Goal: Task Accomplishment & Management: Use online tool/utility

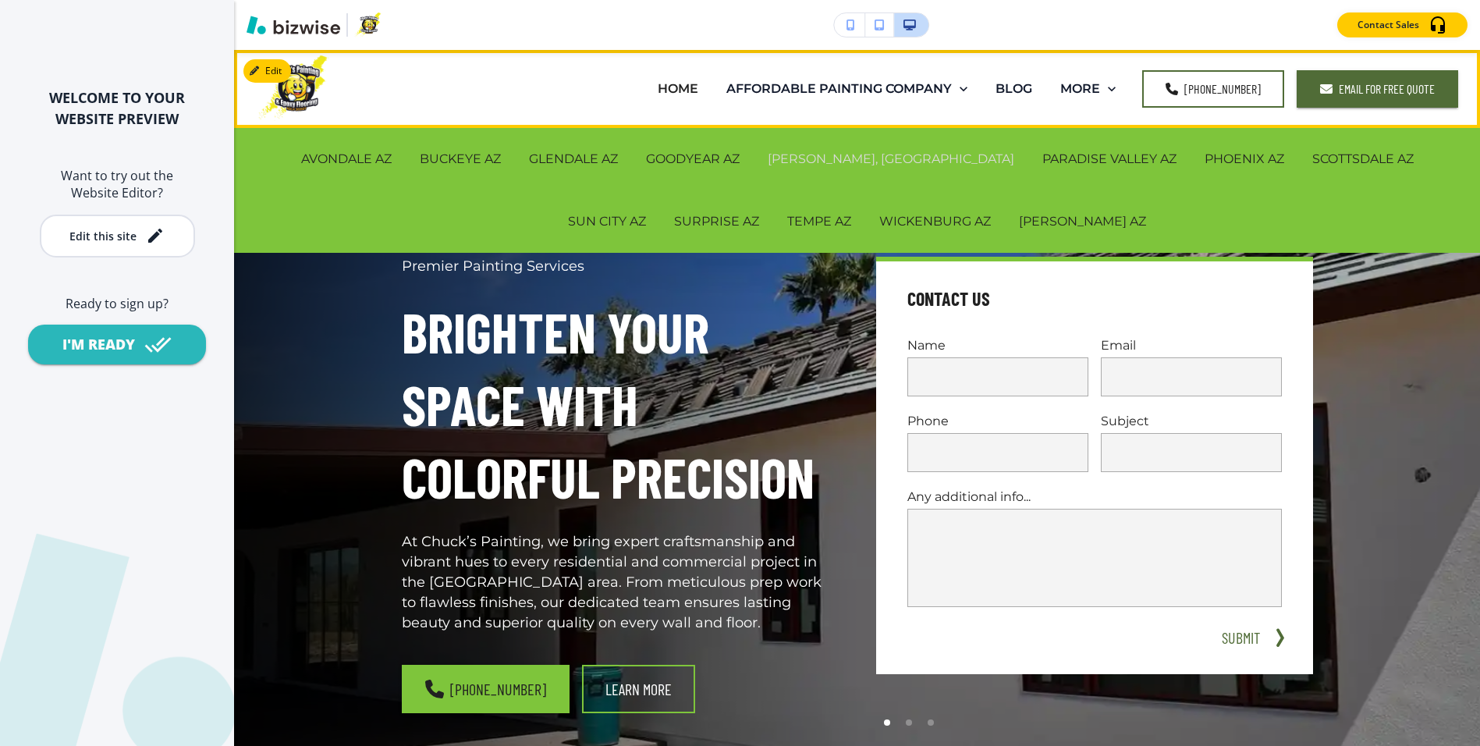
click at [775, 161] on p "[PERSON_NAME], [GEOGRAPHIC_DATA]" at bounding box center [891, 159] width 247 height 18
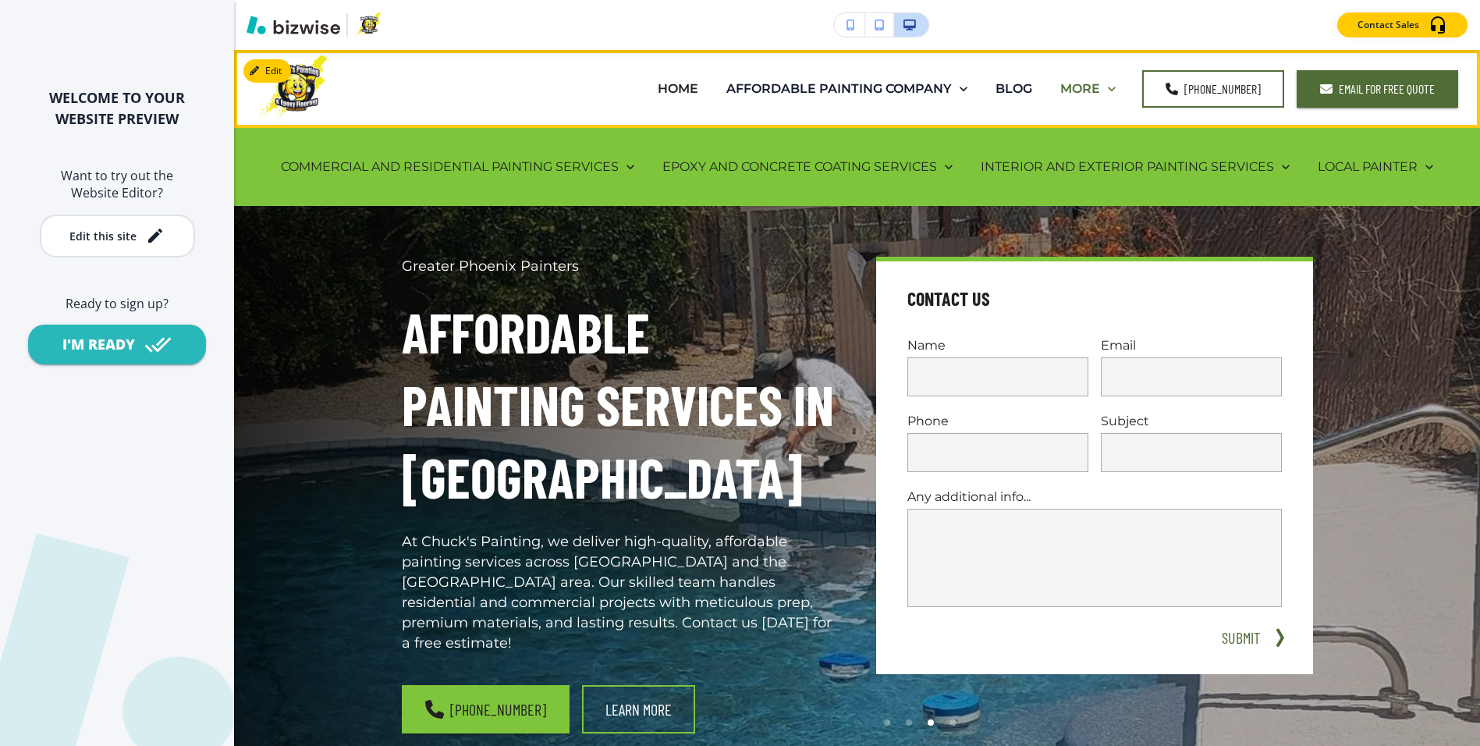
click at [1100, 87] on p "MORE" at bounding box center [1080, 89] width 40 height 18
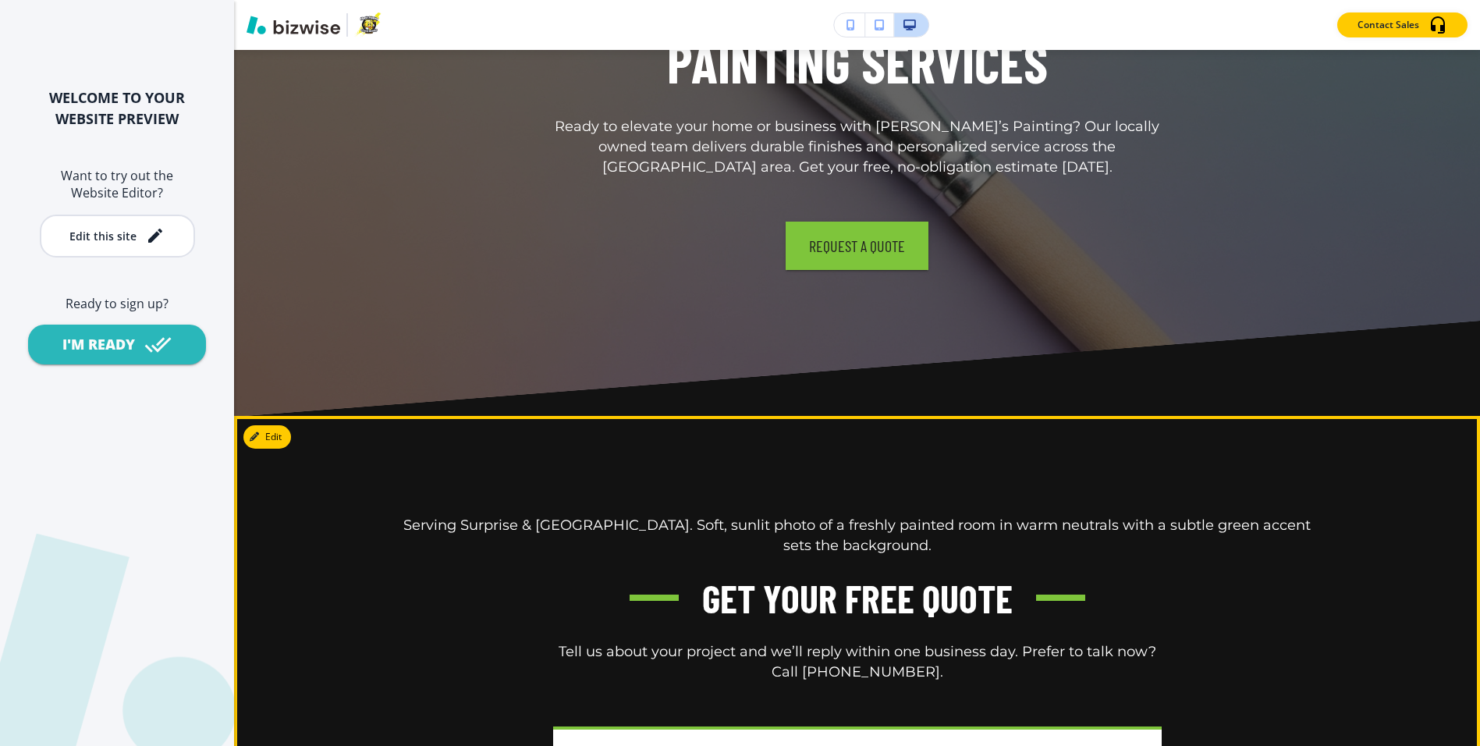
scroll to position [12440, 0]
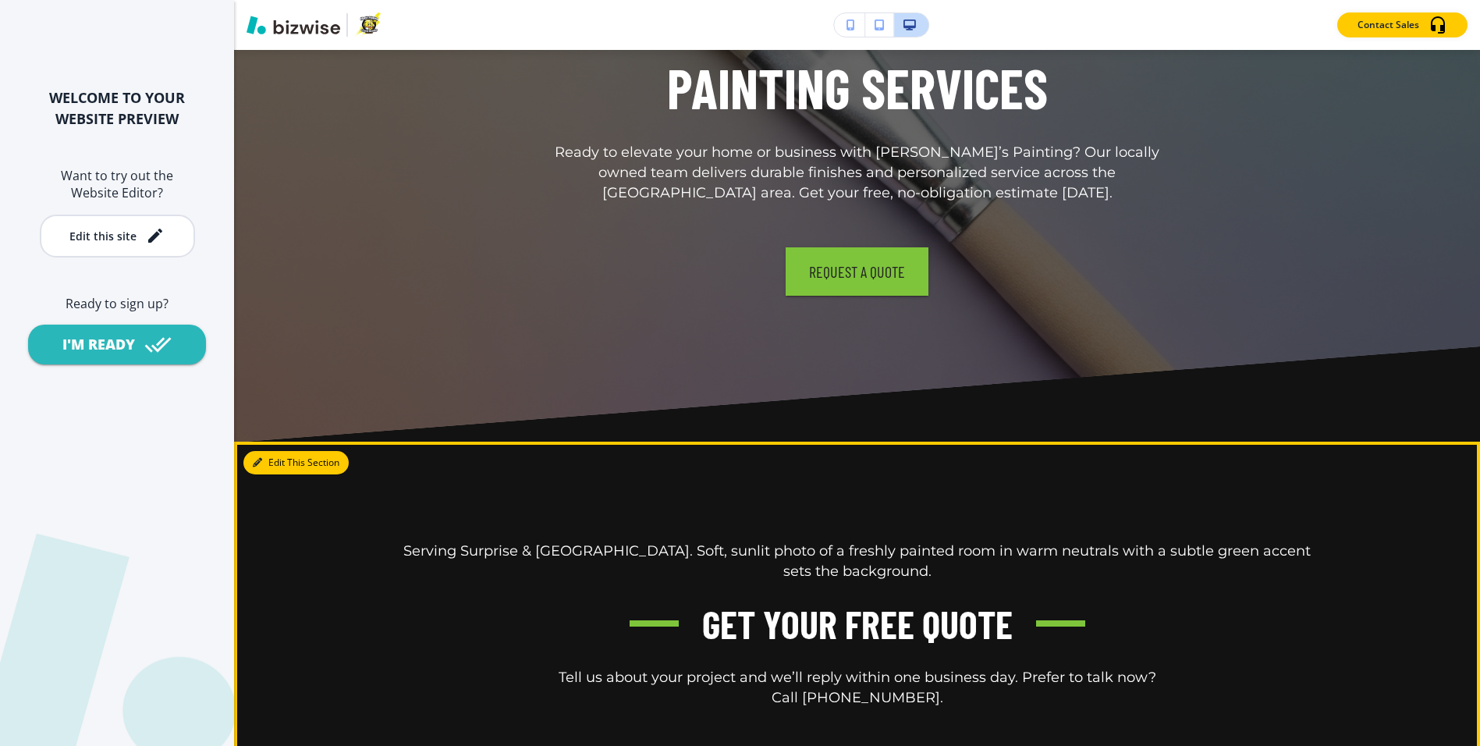
click at [272, 451] on button "Edit This Section" at bounding box center [295, 462] width 105 height 23
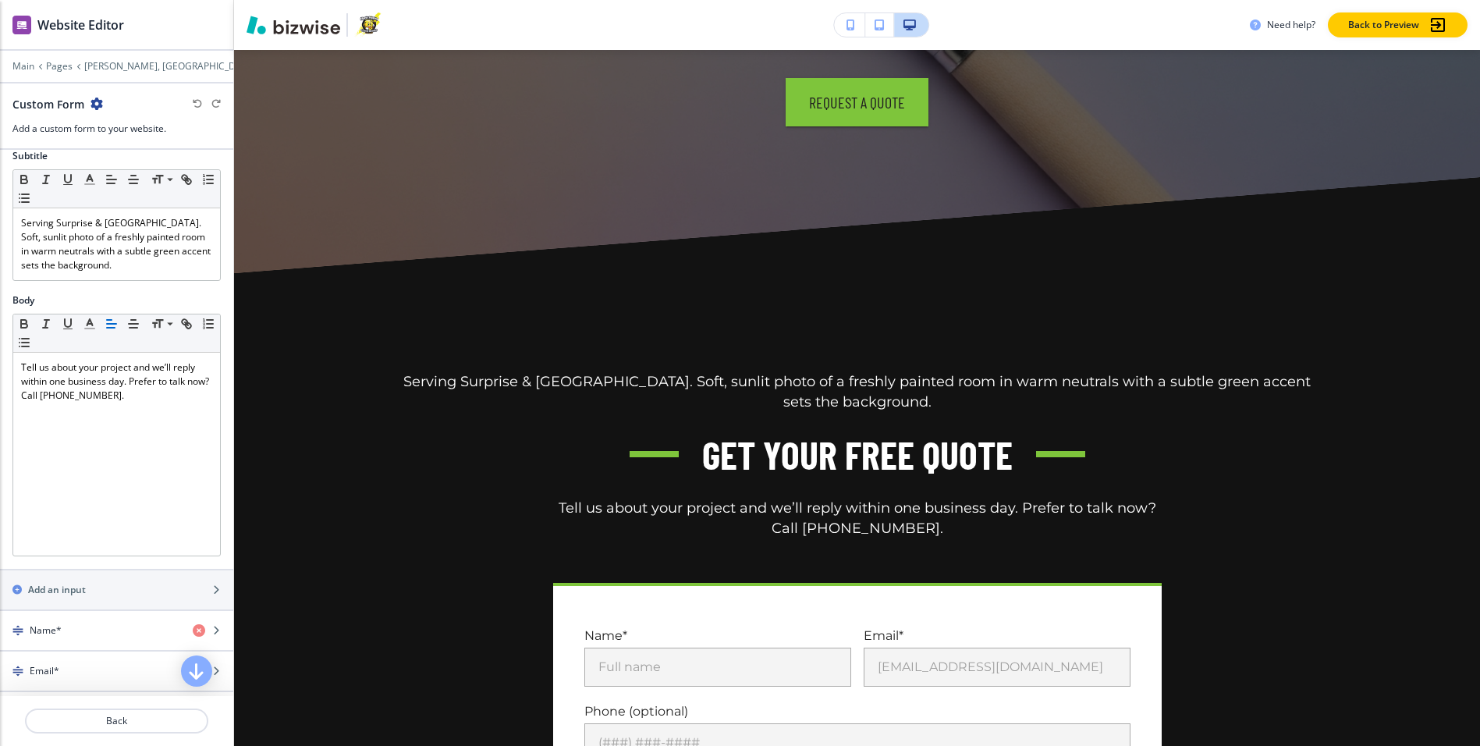
scroll to position [622, 0]
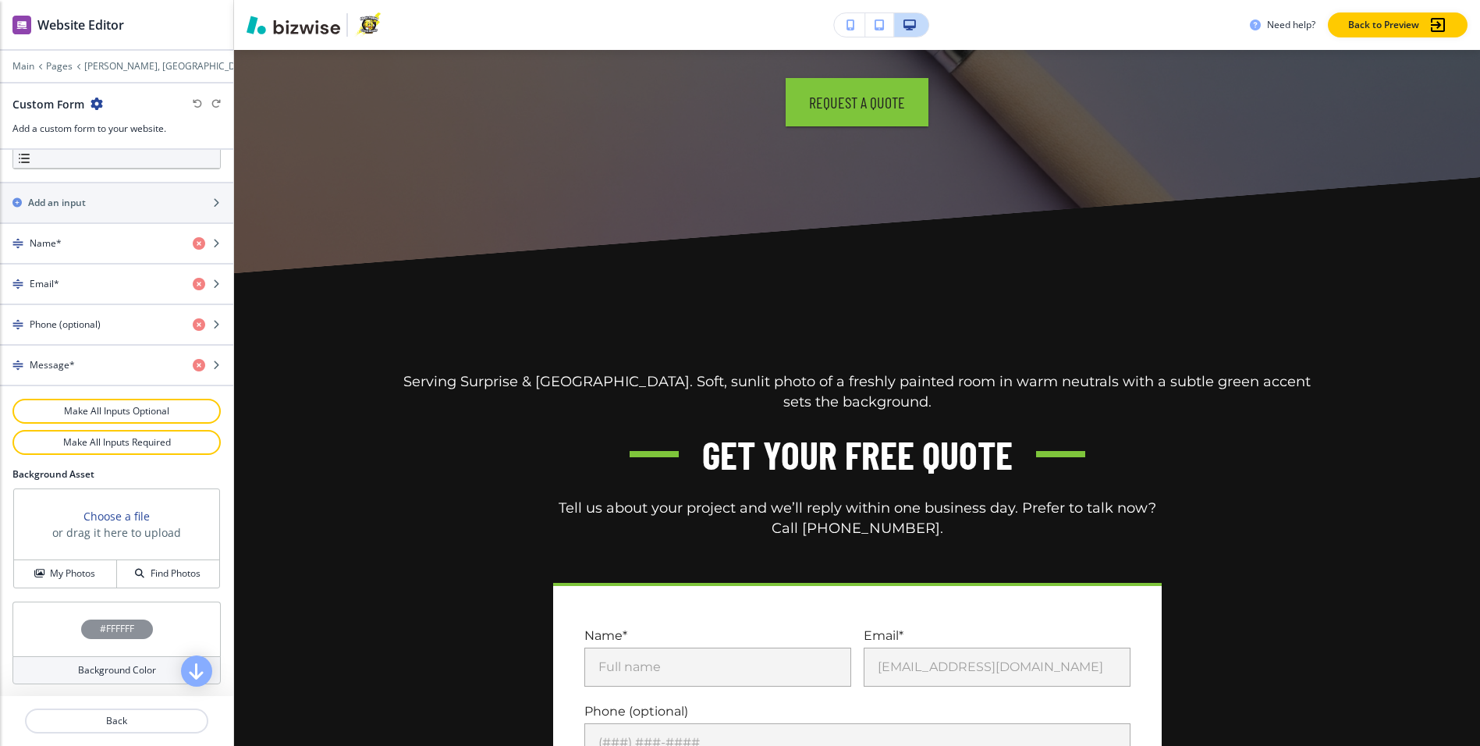
click at [169, 630] on div "#FFFFFF" at bounding box center [116, 629] width 208 height 55
click at [105, 620] on div at bounding box center [72, 651] width 105 height 85
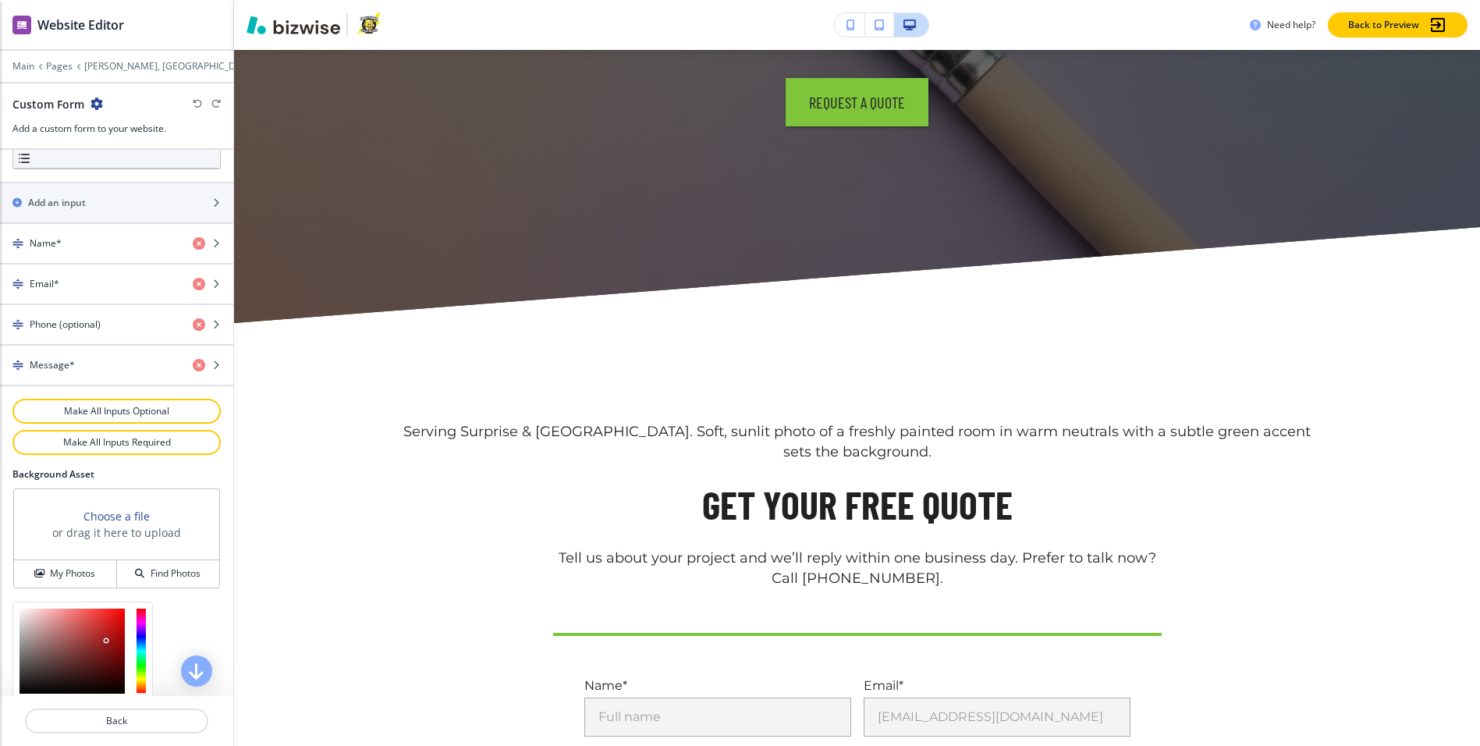
drag, startPoint x: 105, startPoint y: 629, endPoint x: 114, endPoint y: 657, distance: 29.4
click at [114, 657] on div at bounding box center [72, 651] width 105 height 85
type input "#0b6c3a"
click at [139, 658] on div at bounding box center [141, 651] width 9 height 85
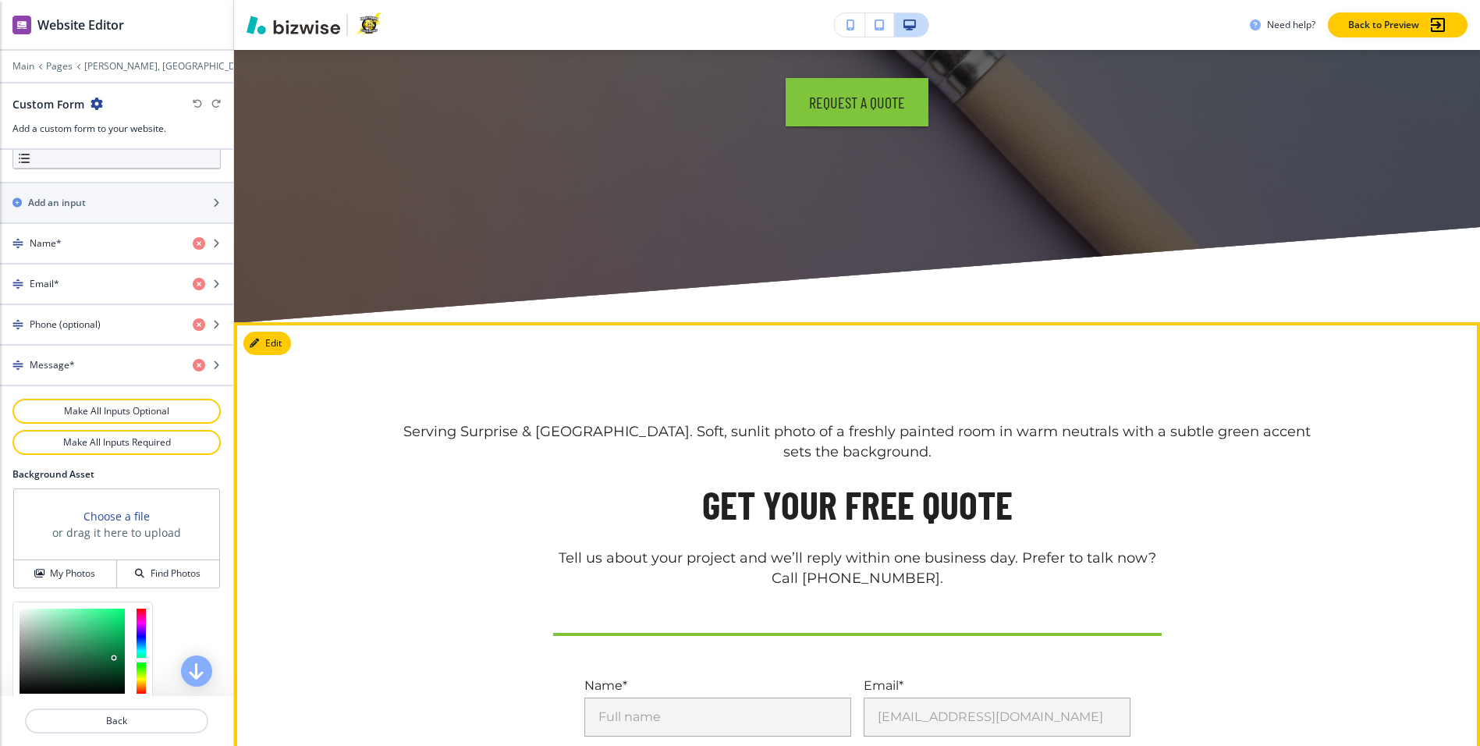
click at [378, 560] on div "Serving Surprise & [GEOGRAPHIC_DATA]. Soft, sunlit photo of a freshly painted r…" at bounding box center [857, 733] width 999 height 623
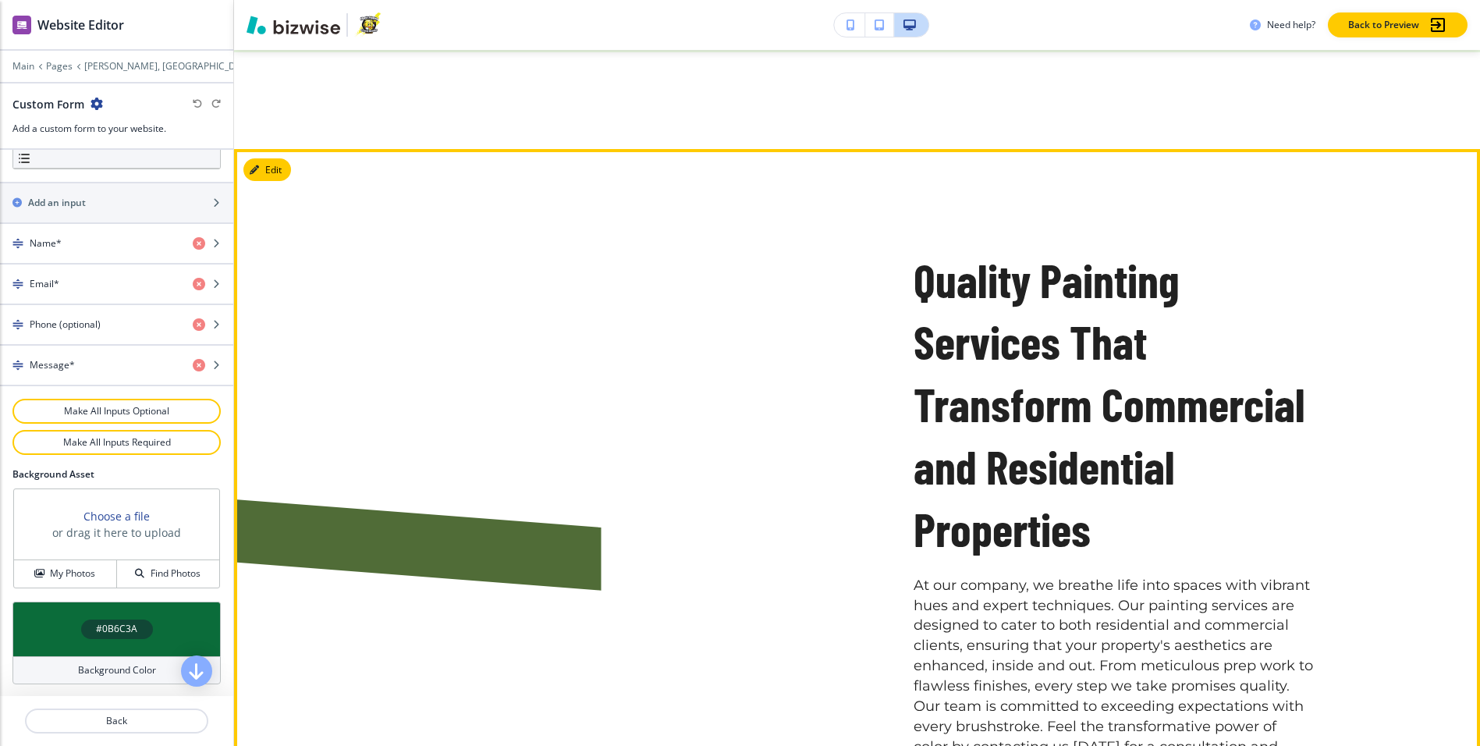
scroll to position [1898, 0]
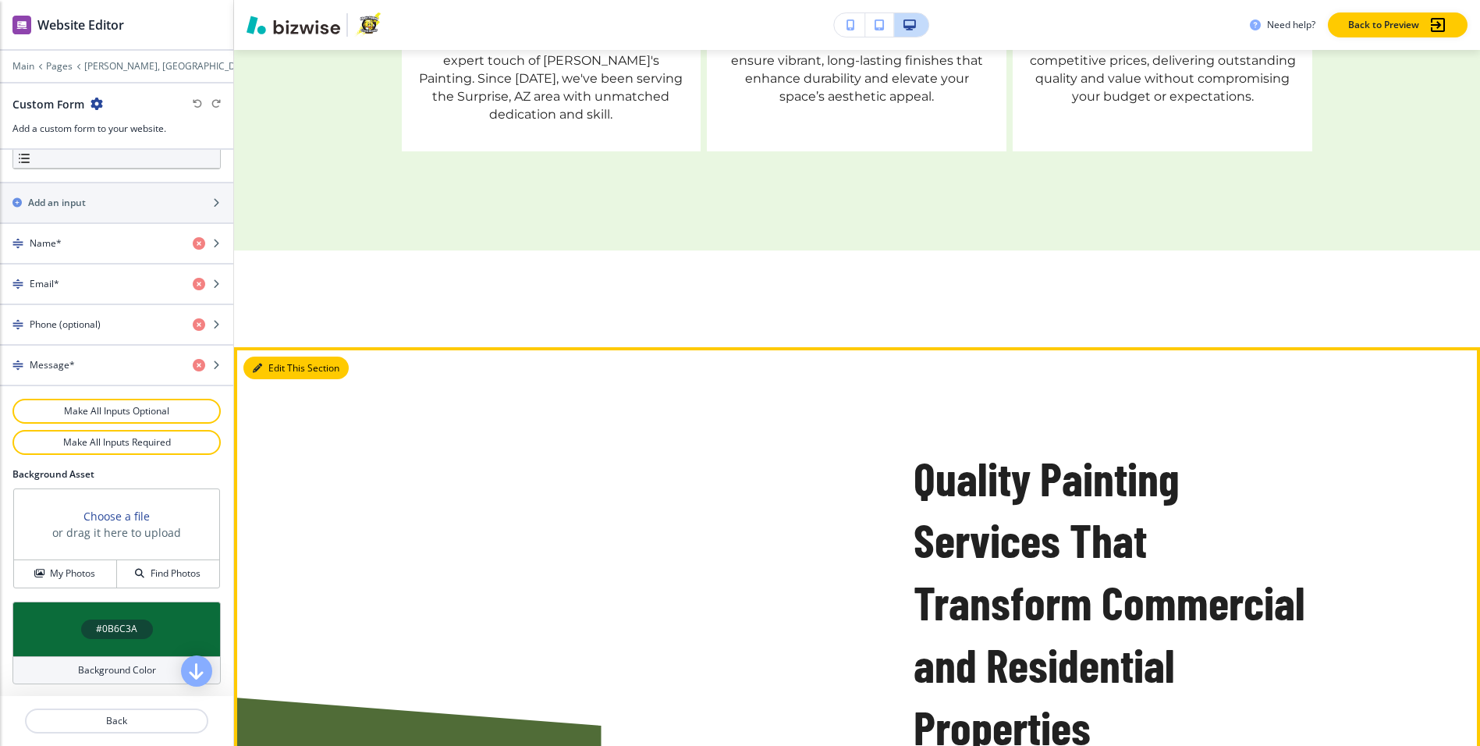
click at [272, 357] on button "Edit This Section" at bounding box center [295, 368] width 105 height 23
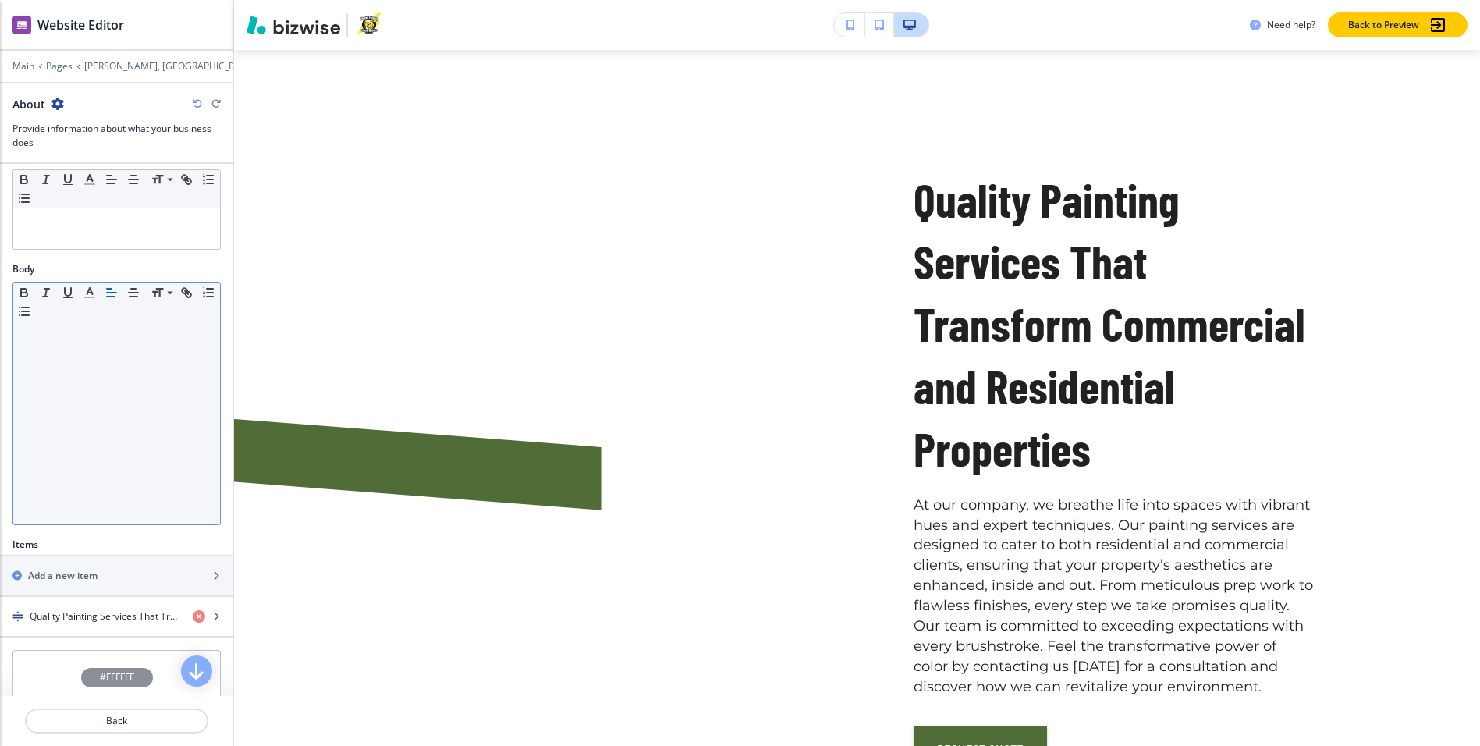
scroll to position [313, 0]
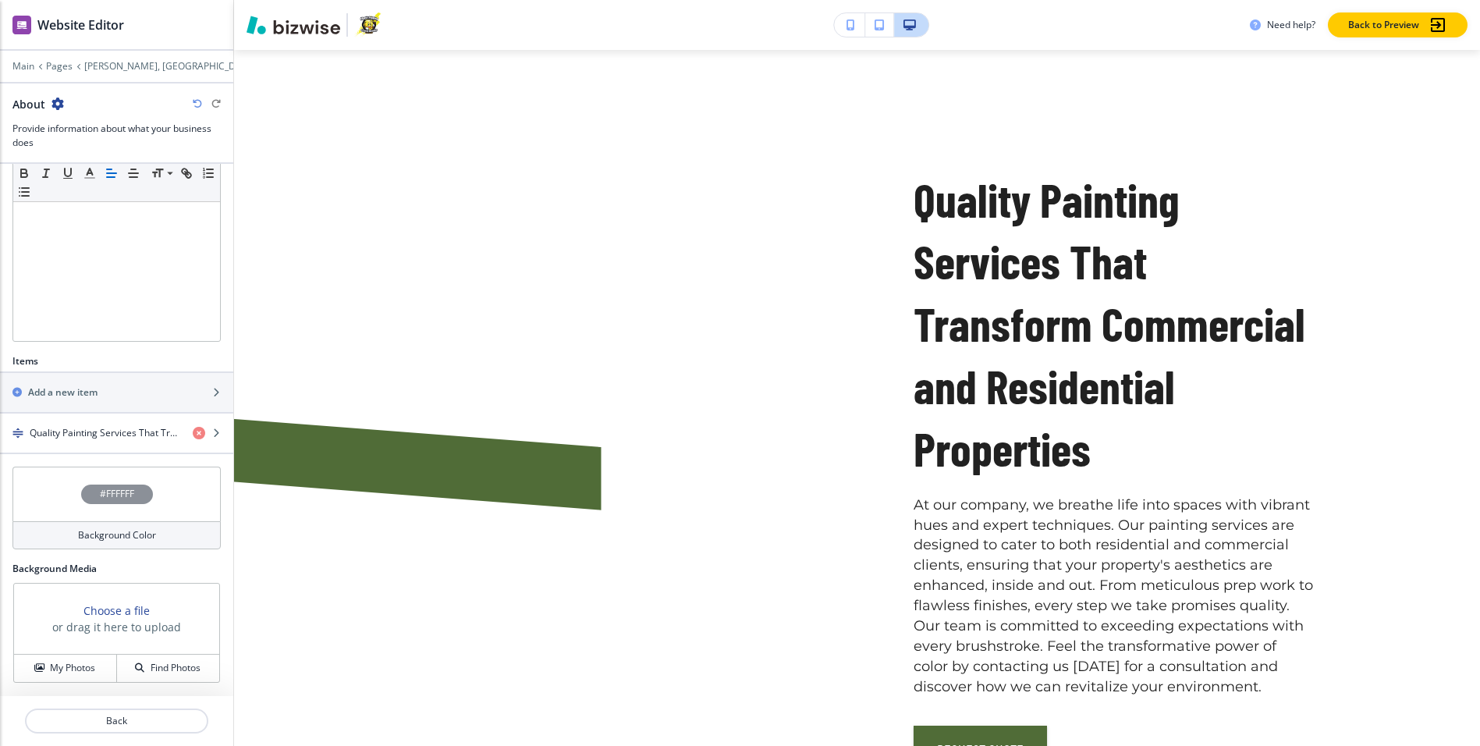
click at [131, 615] on h3 "Choose a file" at bounding box center [116, 610] width 66 height 16
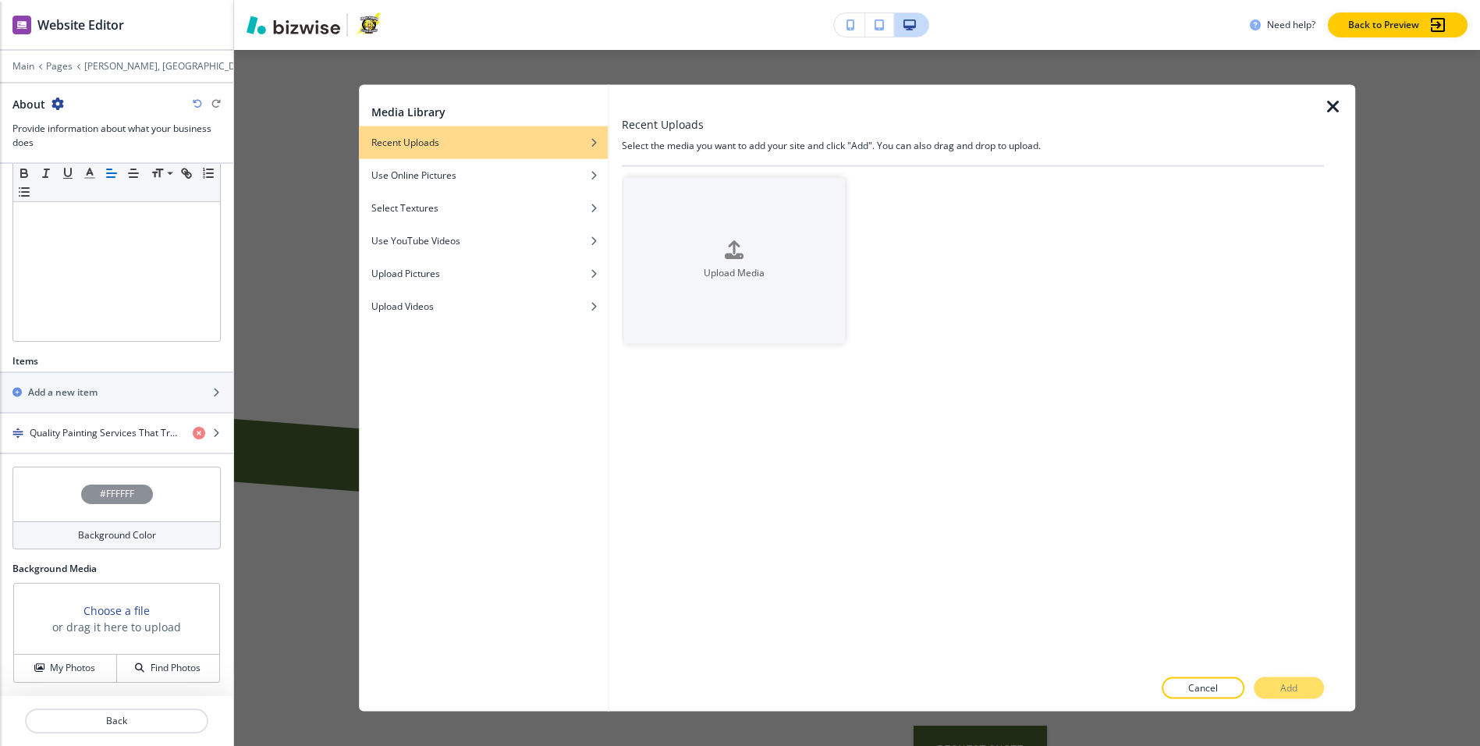
click at [1330, 113] on icon "button" at bounding box center [1333, 107] width 19 height 19
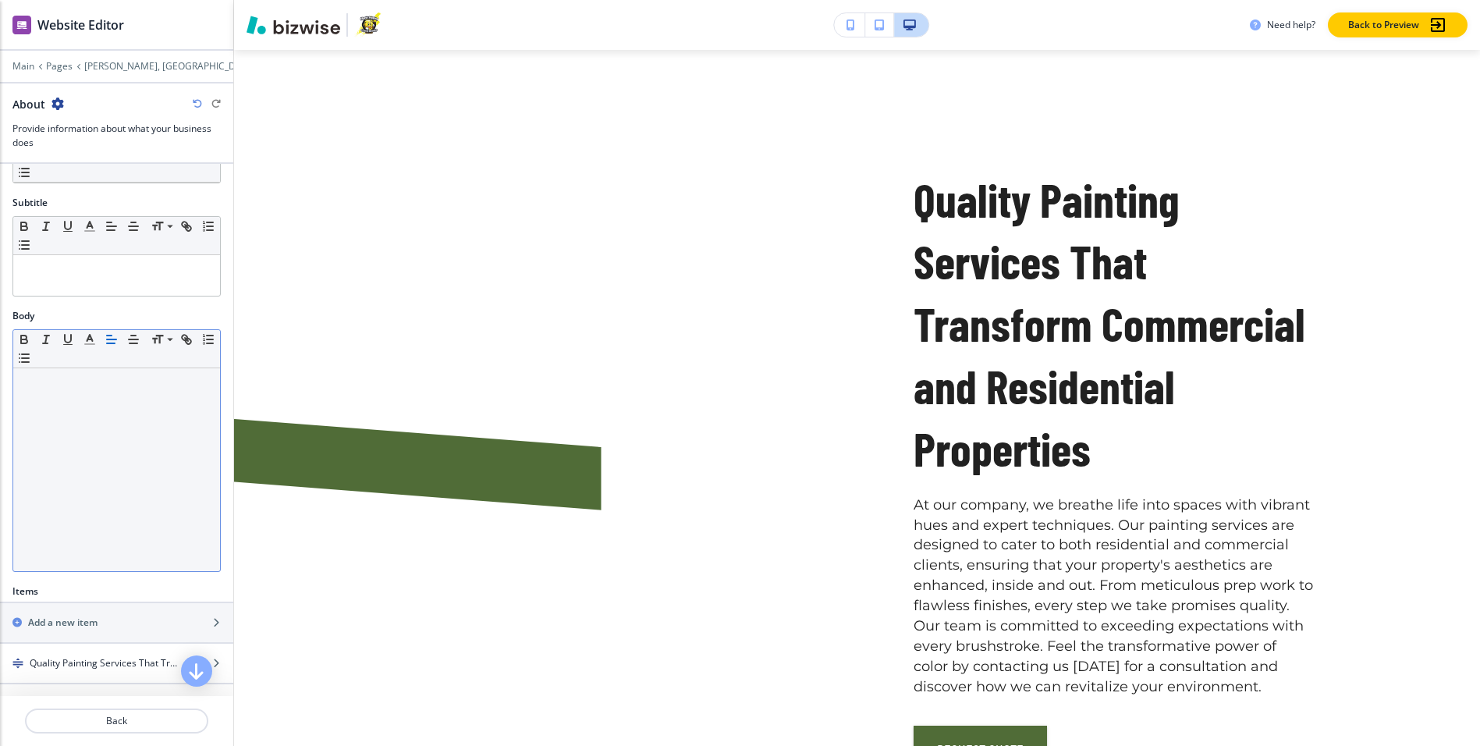
scroll to position [173, 0]
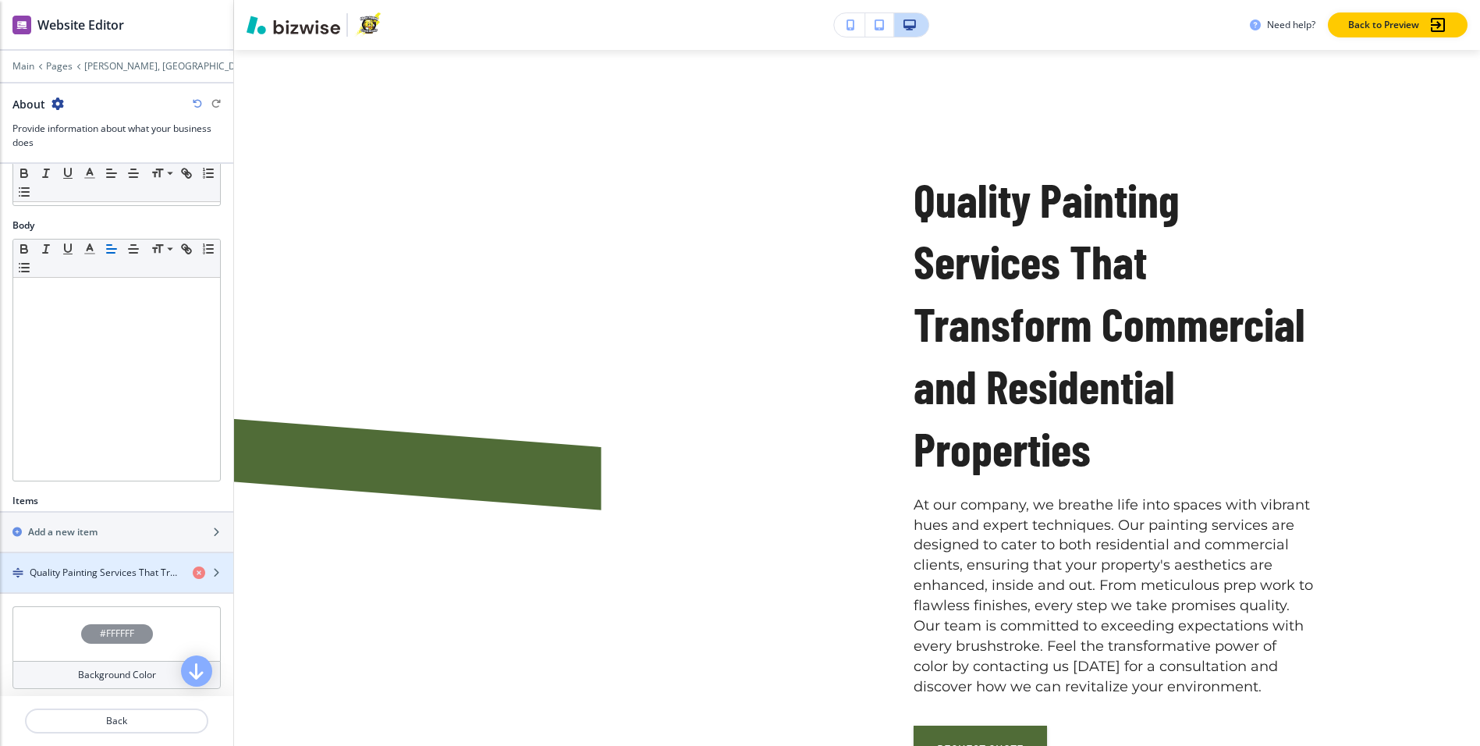
click at [98, 564] on div "button" at bounding box center [116, 559] width 233 height 12
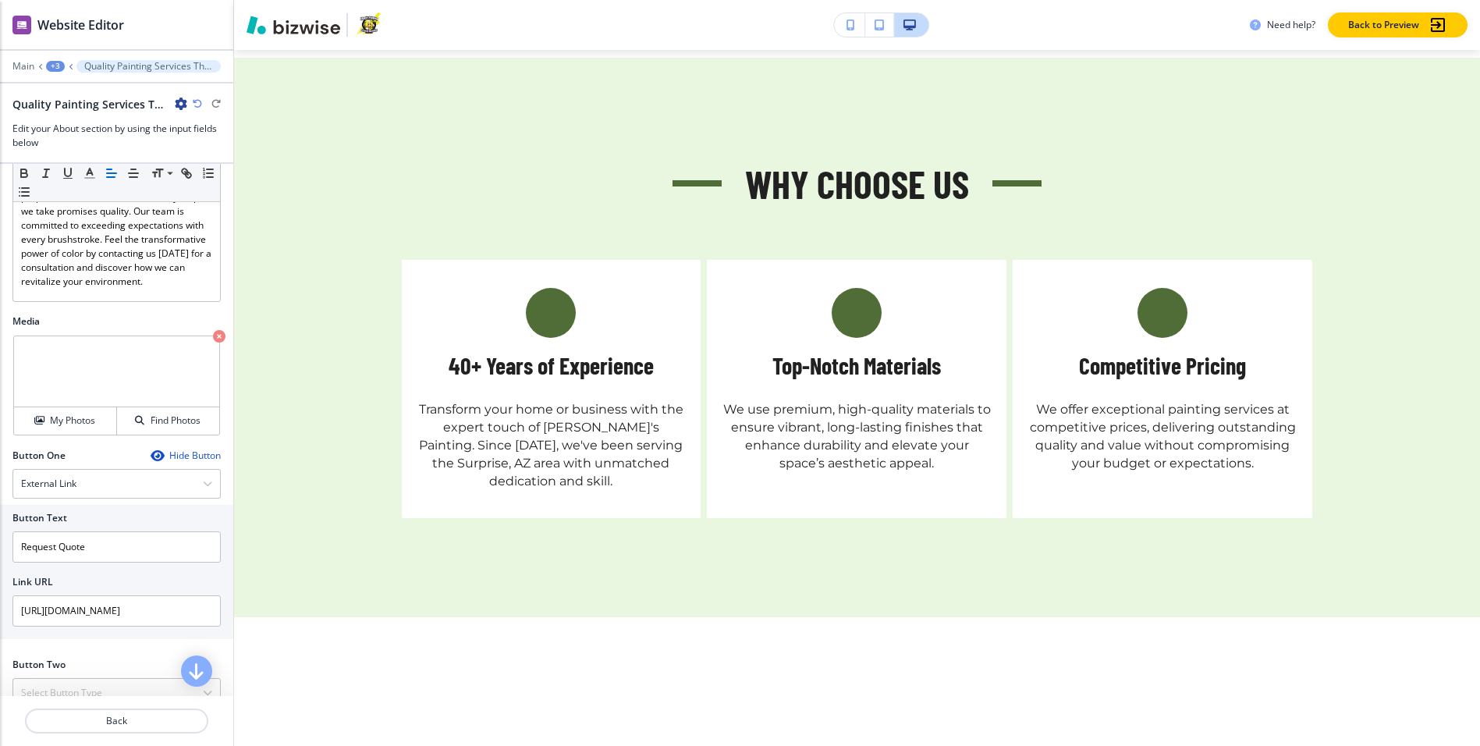
scroll to position [1608, 0]
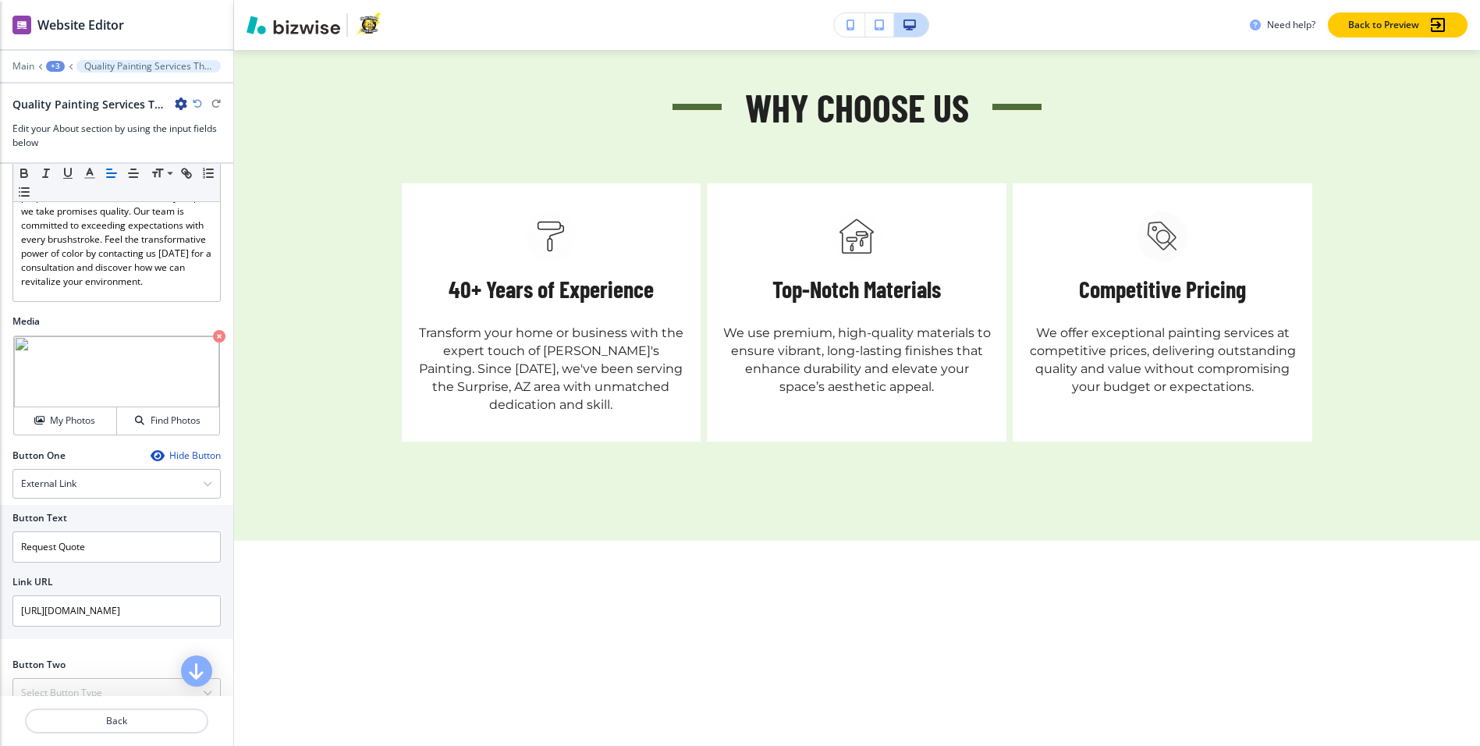
click at [53, 68] on div "+3" at bounding box center [55, 66] width 19 height 11
click at [95, 80] on button "Pages" at bounding box center [96, 91] width 100 height 27
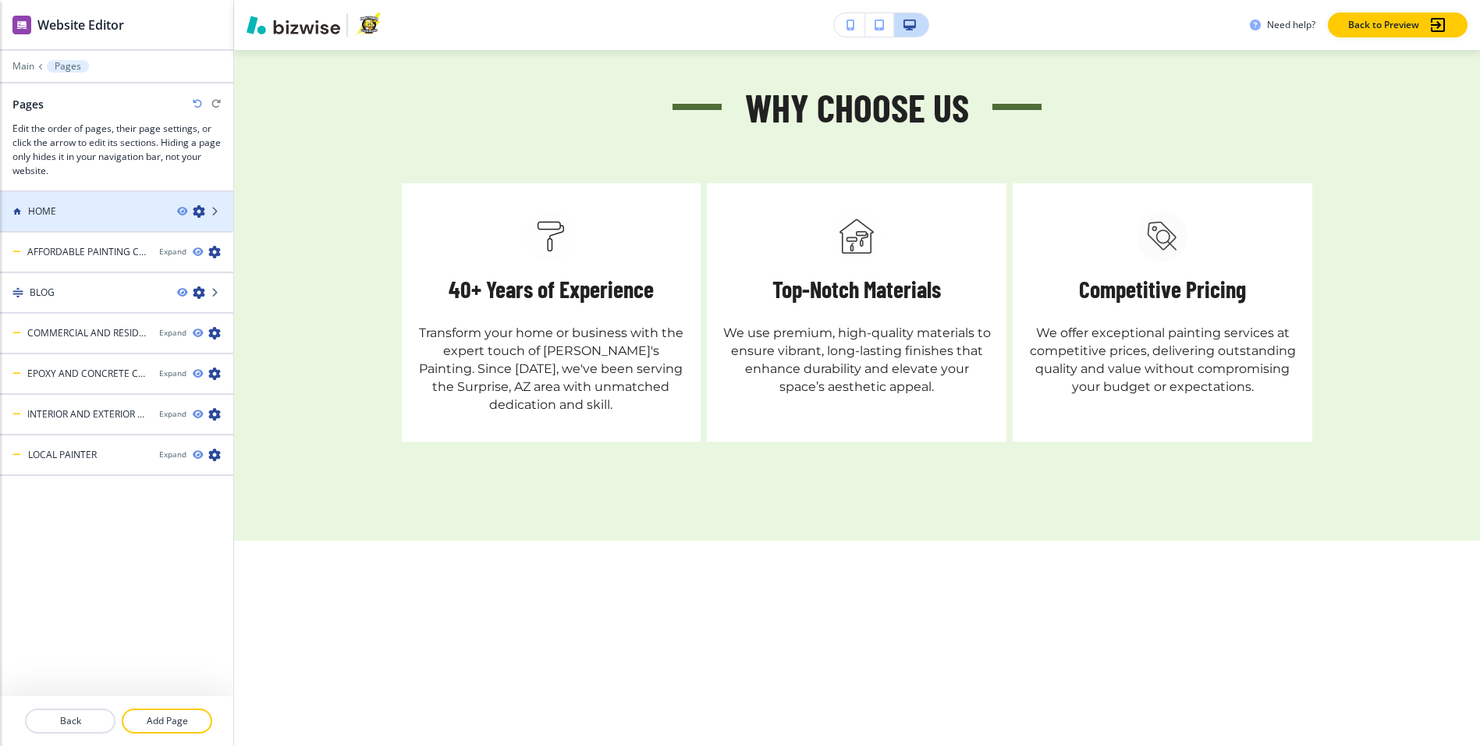
click at [112, 225] on div at bounding box center [116, 224] width 233 height 12
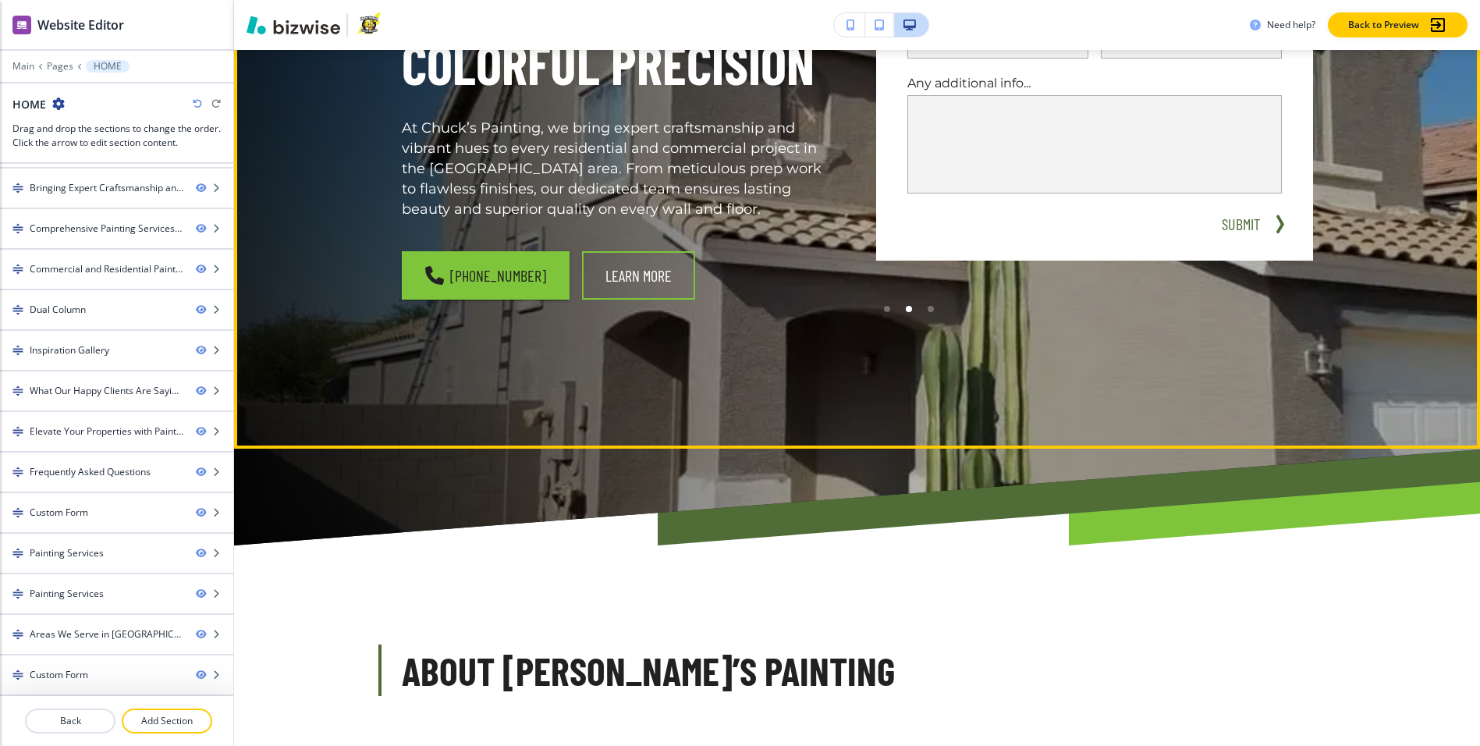
scroll to position [0, 0]
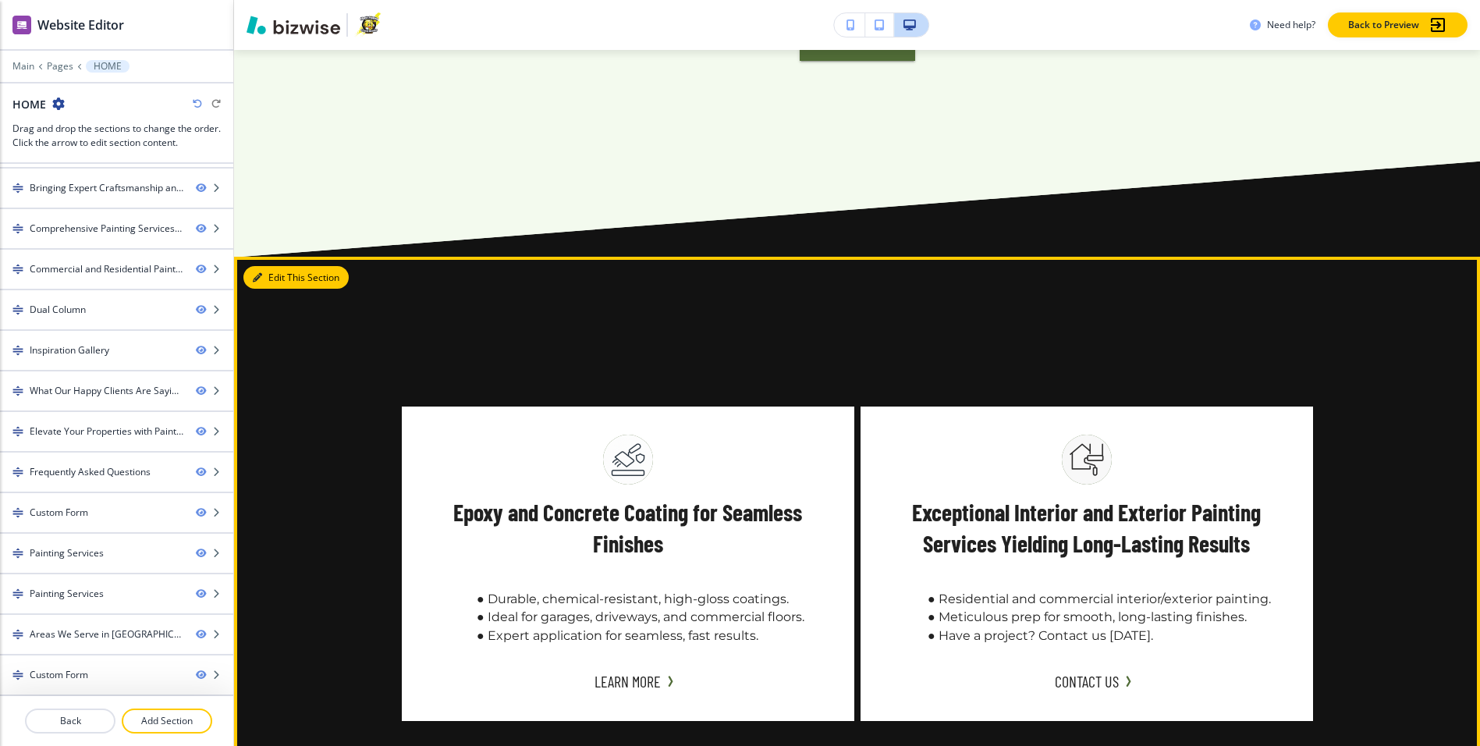
click at [270, 289] on button "Edit This Section" at bounding box center [295, 277] width 105 height 23
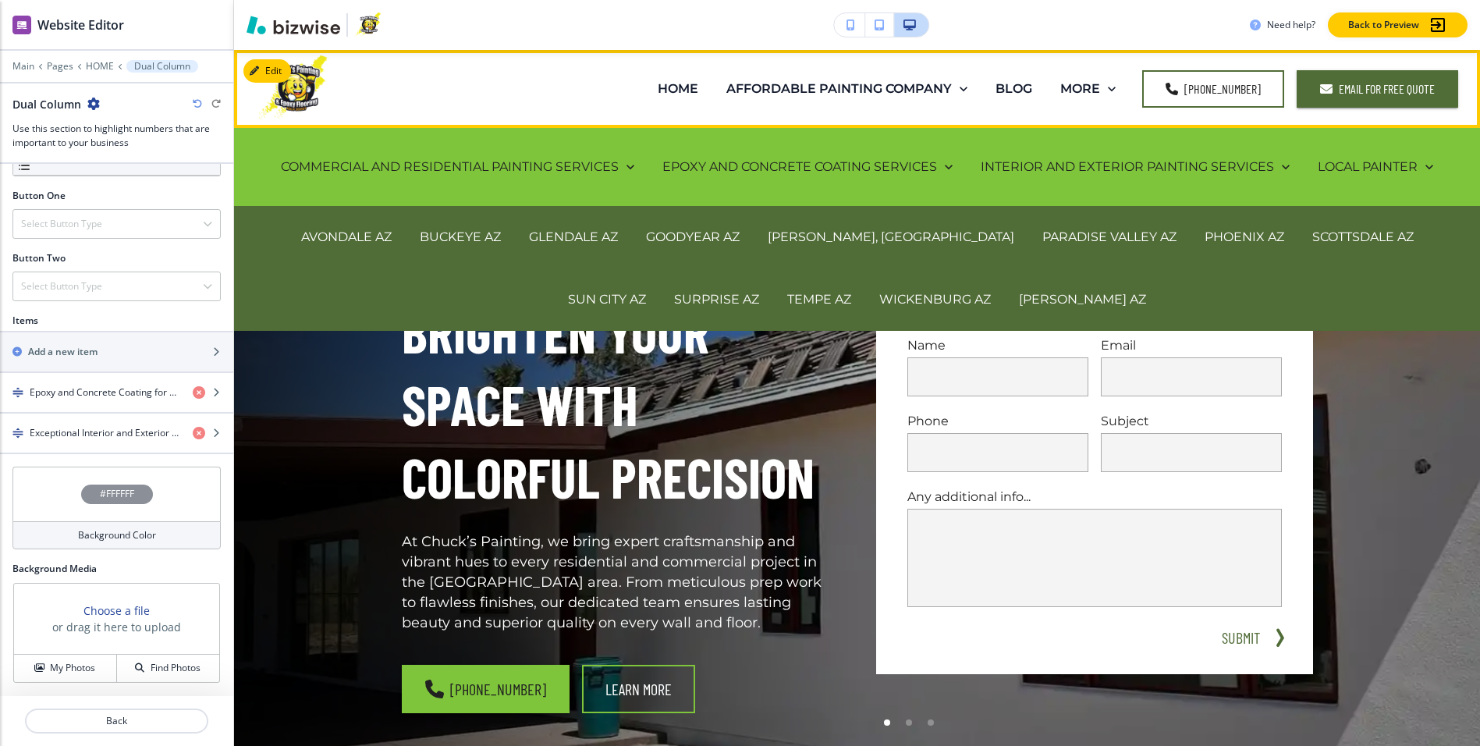
click at [808, 230] on p "[PERSON_NAME], [GEOGRAPHIC_DATA]" at bounding box center [891, 237] width 247 height 18
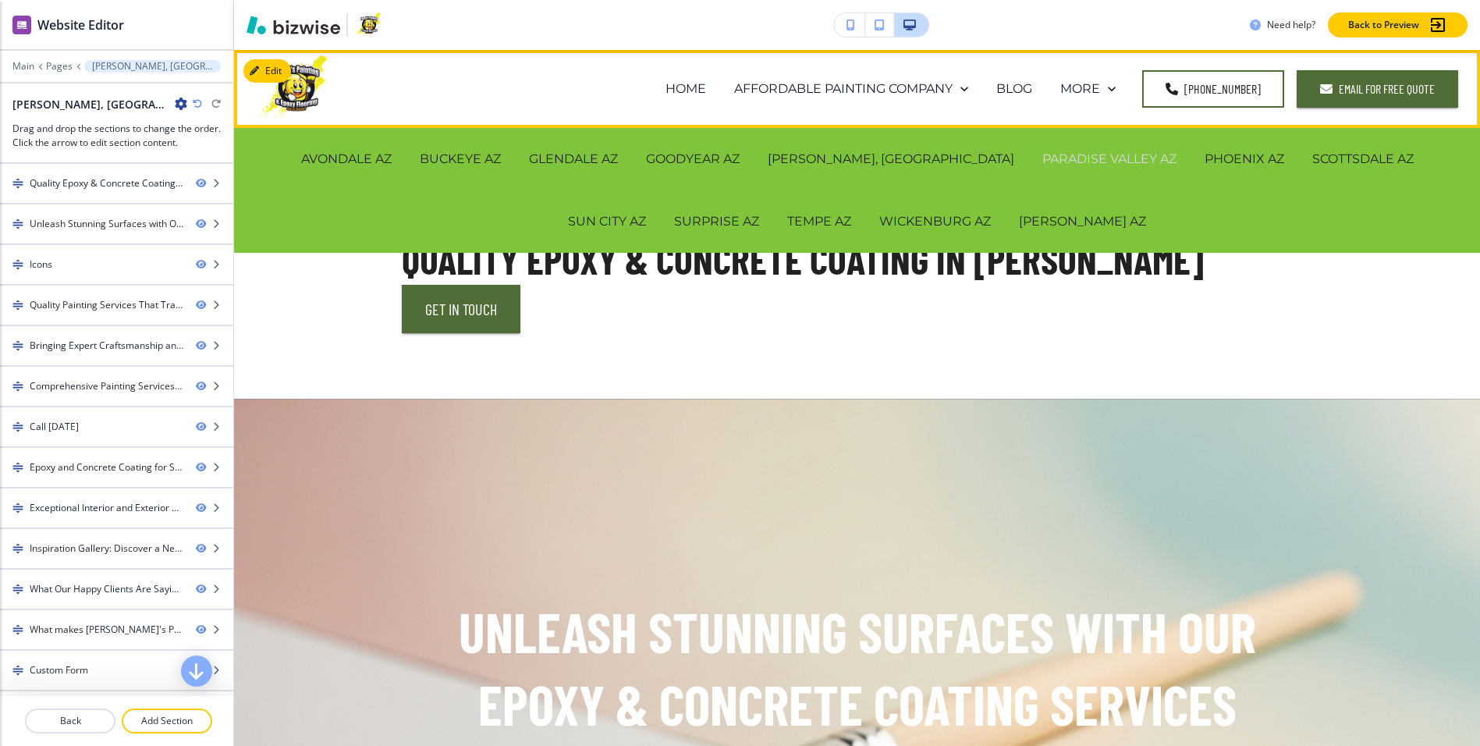
click at [1042, 152] on p "PARADISE VALLEY AZ" at bounding box center [1109, 159] width 134 height 18
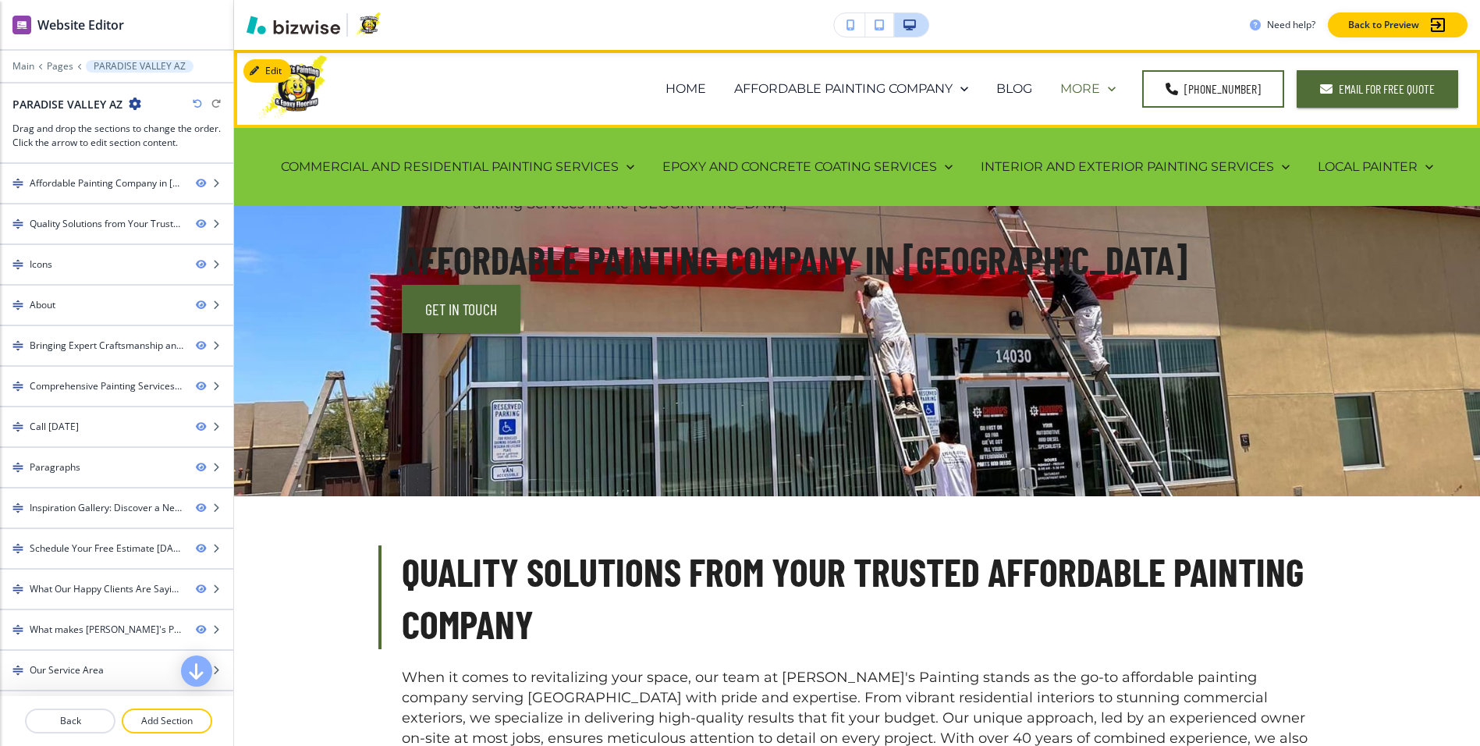
click at [1097, 84] on p "MORE" at bounding box center [1080, 89] width 40 height 18
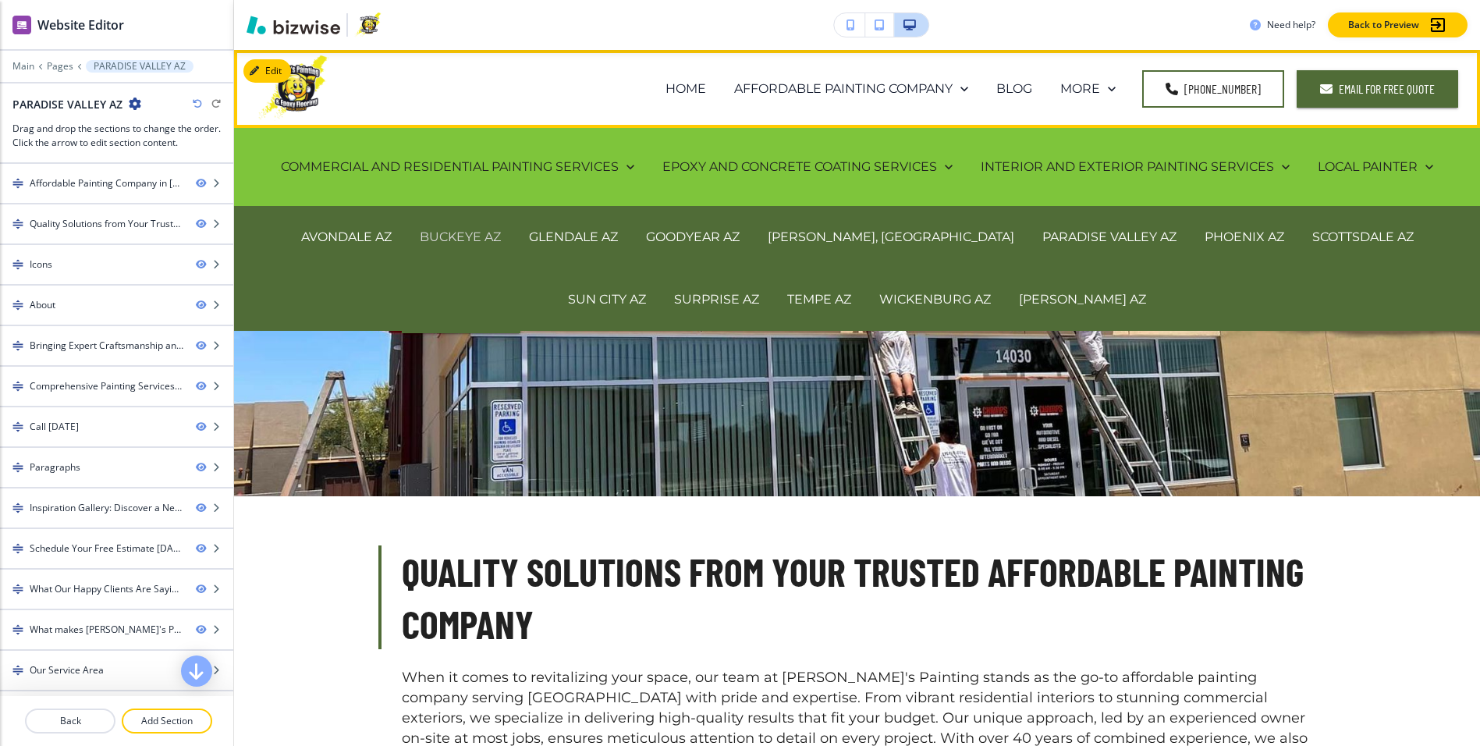
click at [425, 240] on p "BUCKEYE AZ" at bounding box center [460, 237] width 81 height 18
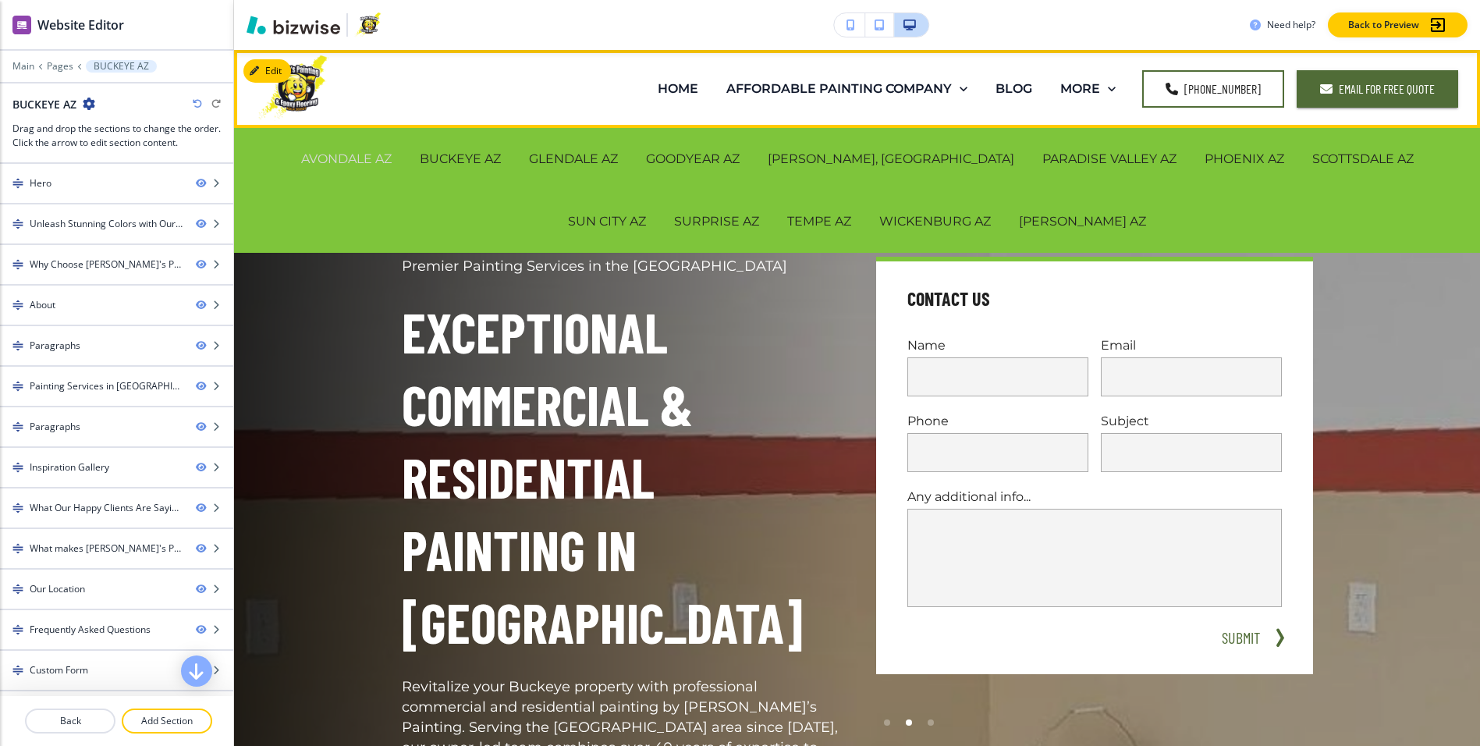
click at [301, 155] on p "AVONDALE AZ" at bounding box center [346, 159] width 91 height 18
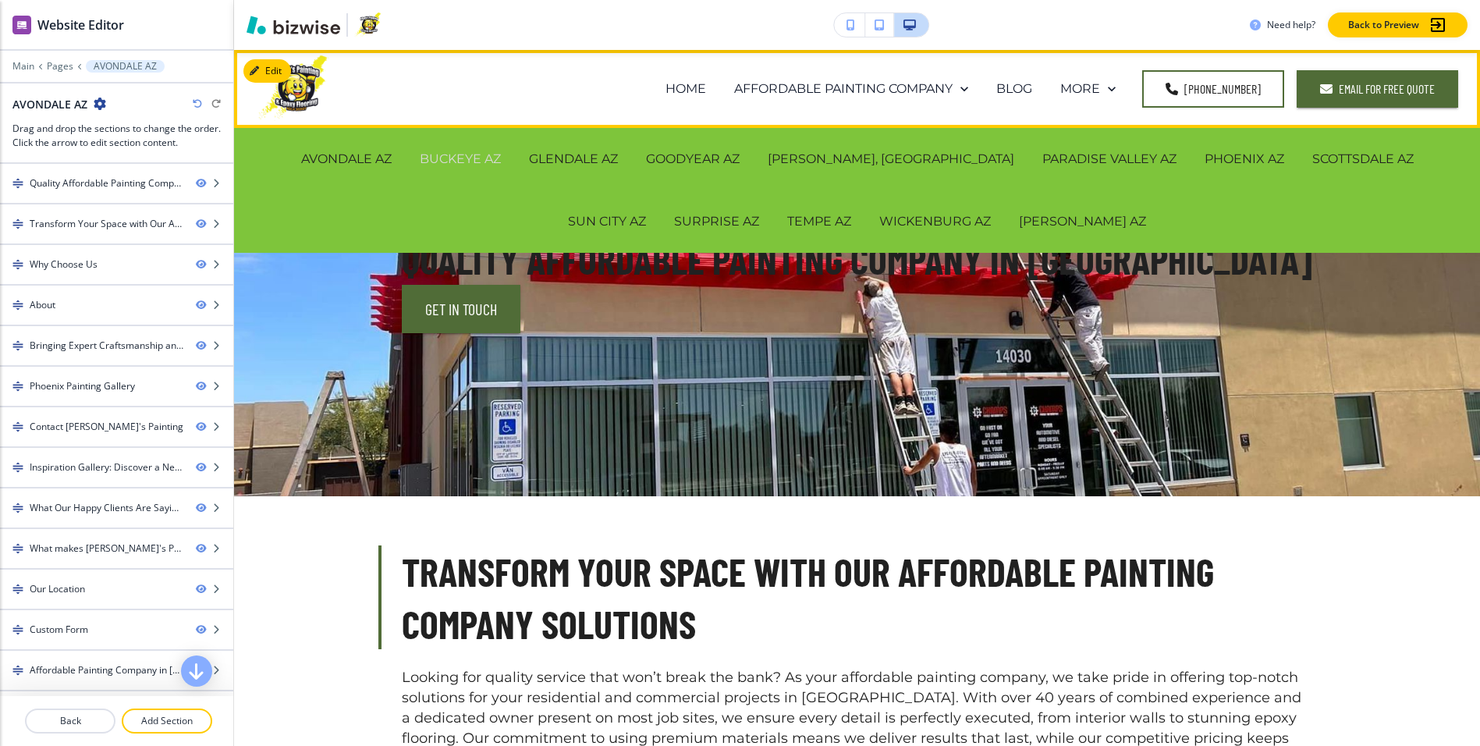
click at [425, 158] on p "BUCKEYE AZ" at bounding box center [460, 159] width 81 height 18
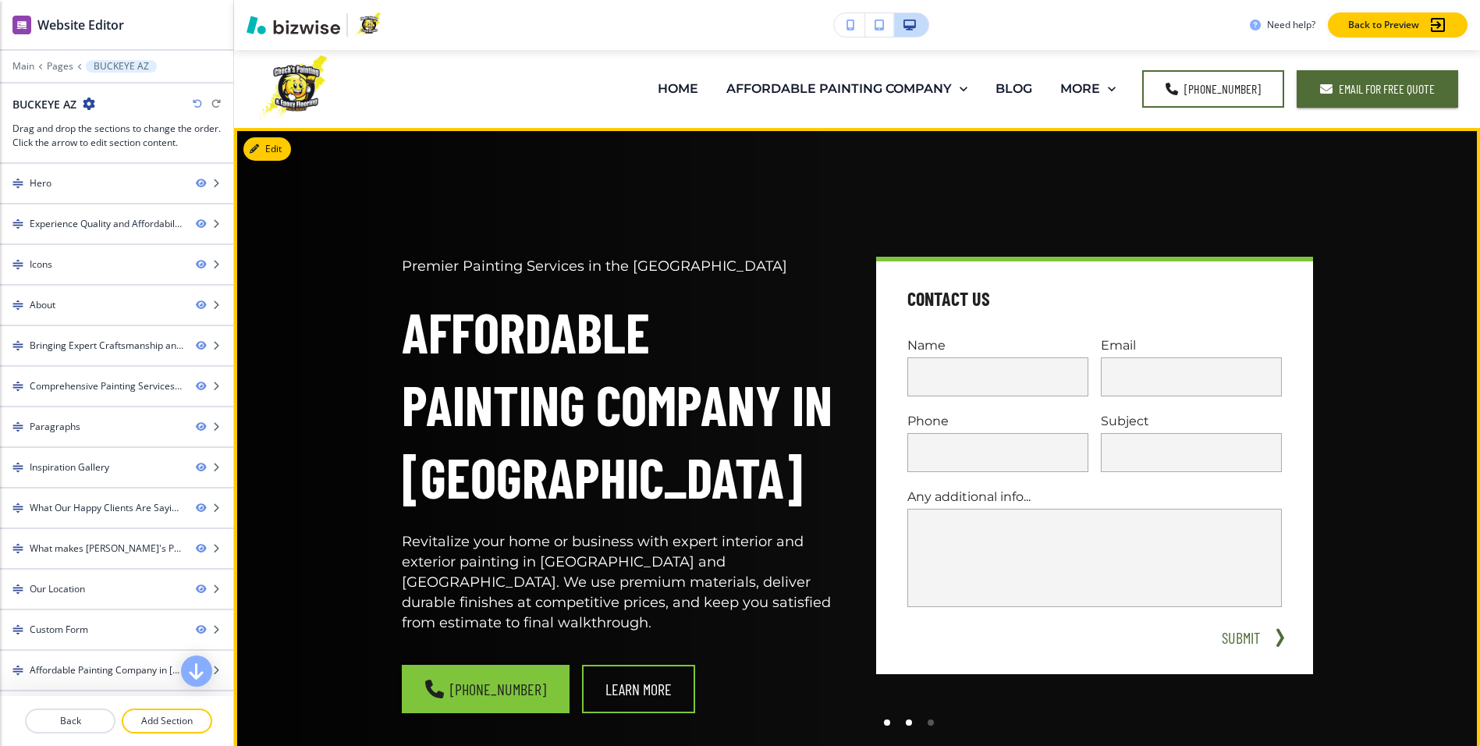
click at [911, 723] on div at bounding box center [909, 723] width 22 height 22
click at [932, 713] on div at bounding box center [931, 723] width 22 height 22
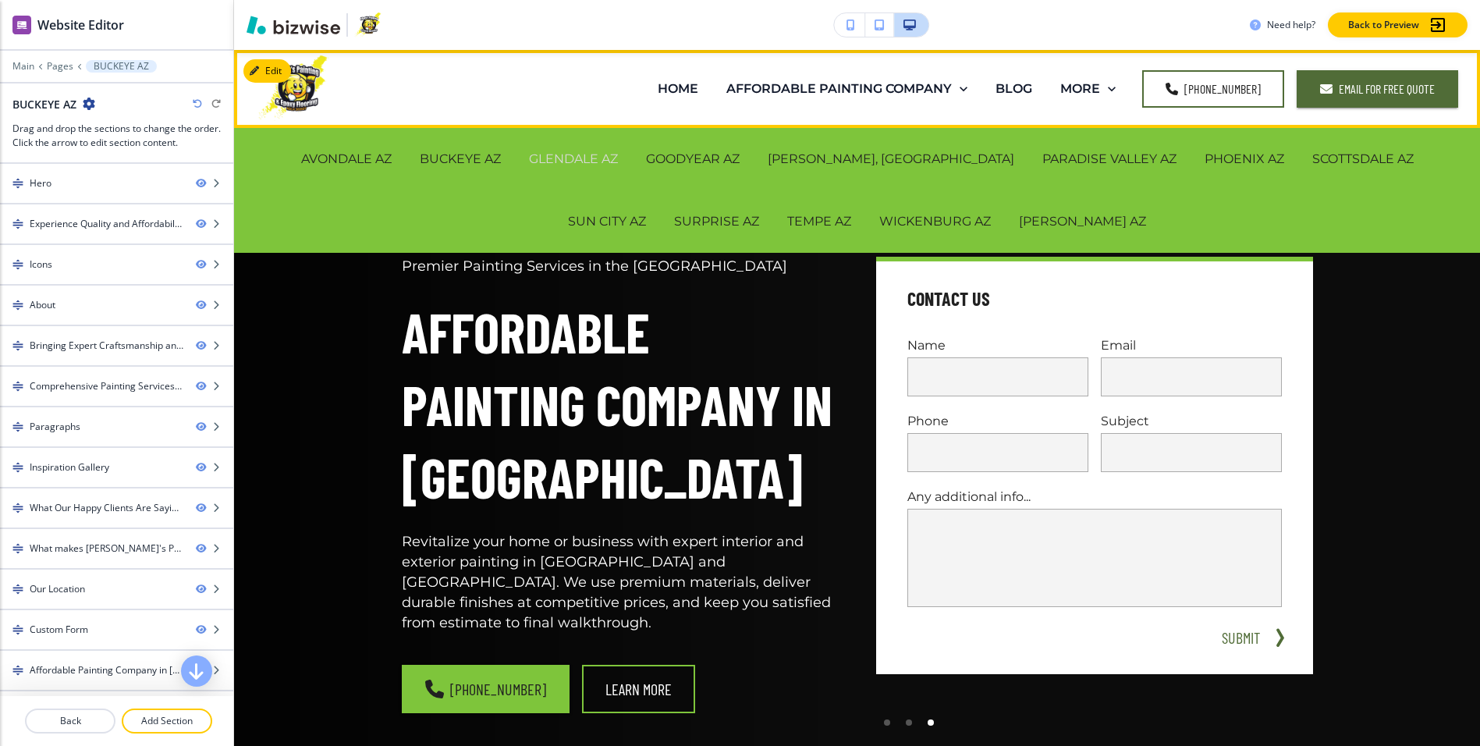
click at [553, 165] on p "GLENDALE AZ" at bounding box center [573, 159] width 89 height 18
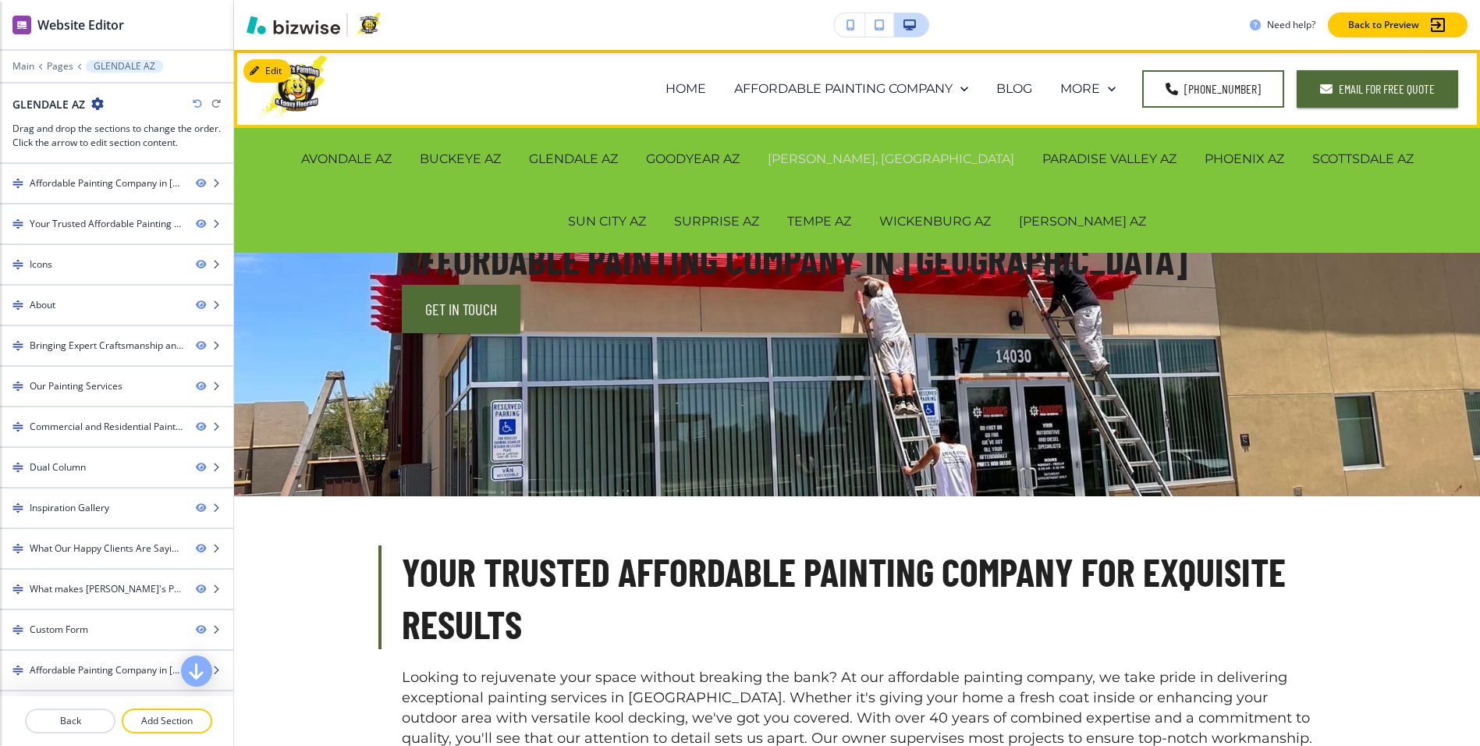
click at [805, 154] on p "[PERSON_NAME], [GEOGRAPHIC_DATA]" at bounding box center [891, 159] width 247 height 18
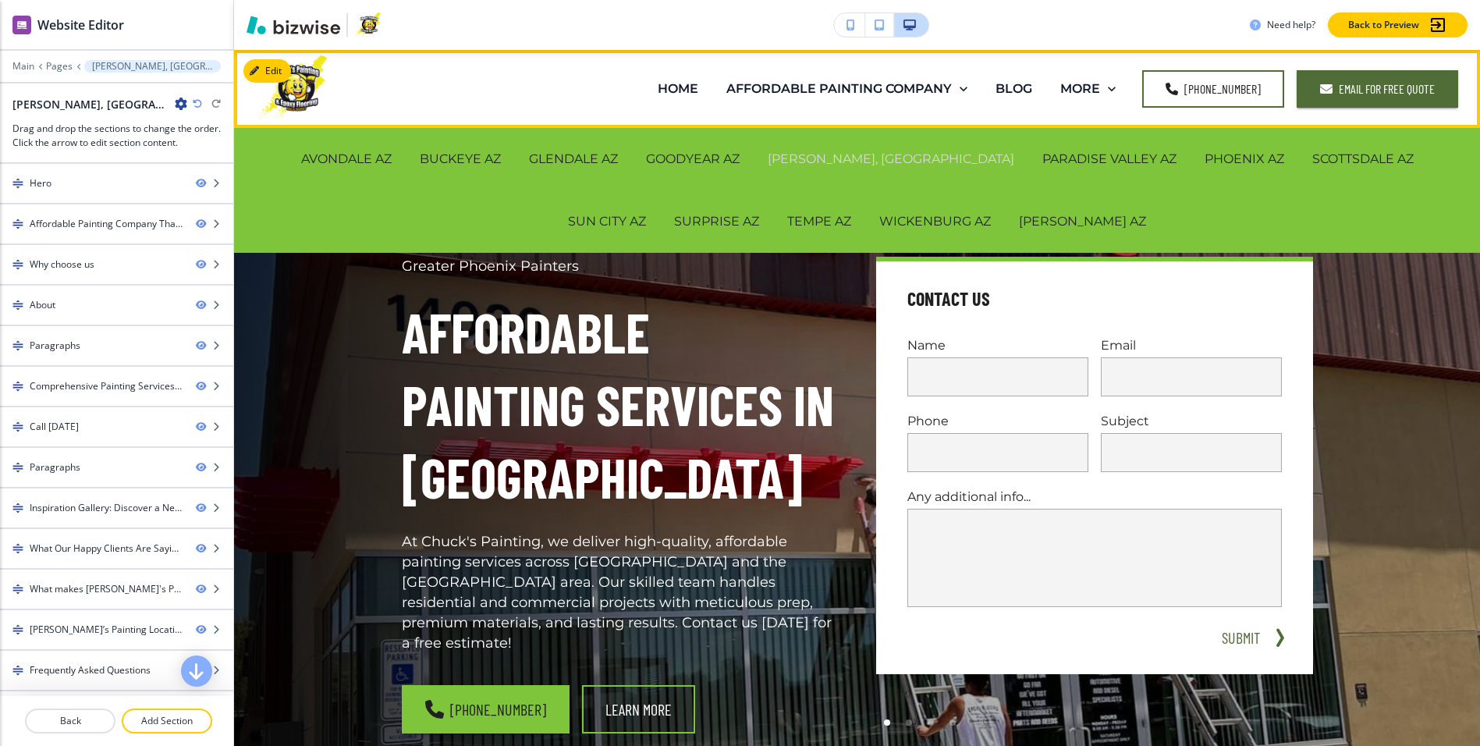
click at [790, 159] on p "[PERSON_NAME], [GEOGRAPHIC_DATA]" at bounding box center [891, 159] width 247 height 18
